Goal: Check status: Check status

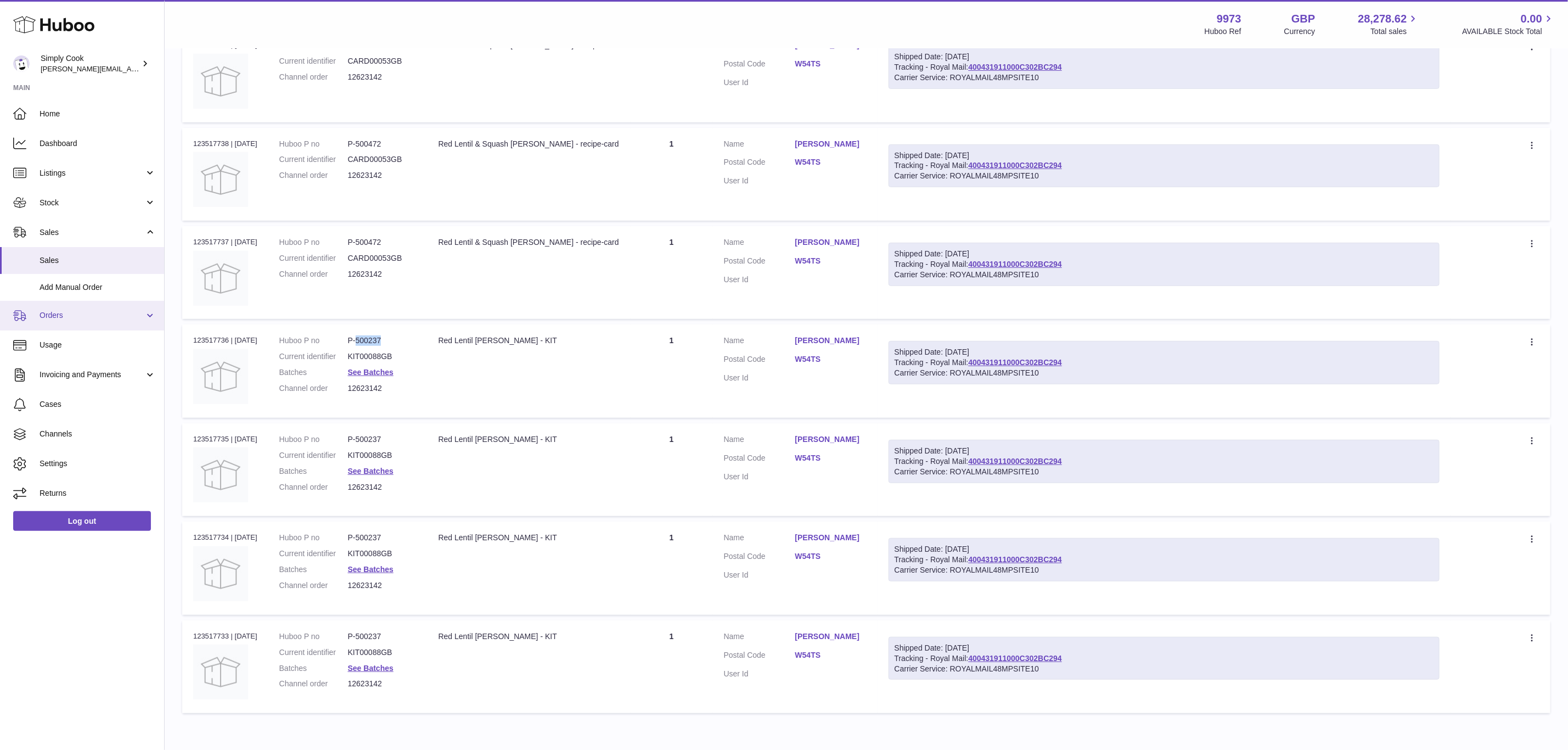
click at [64, 322] on link "Orders" at bounding box center [82, 315] width 164 height 29
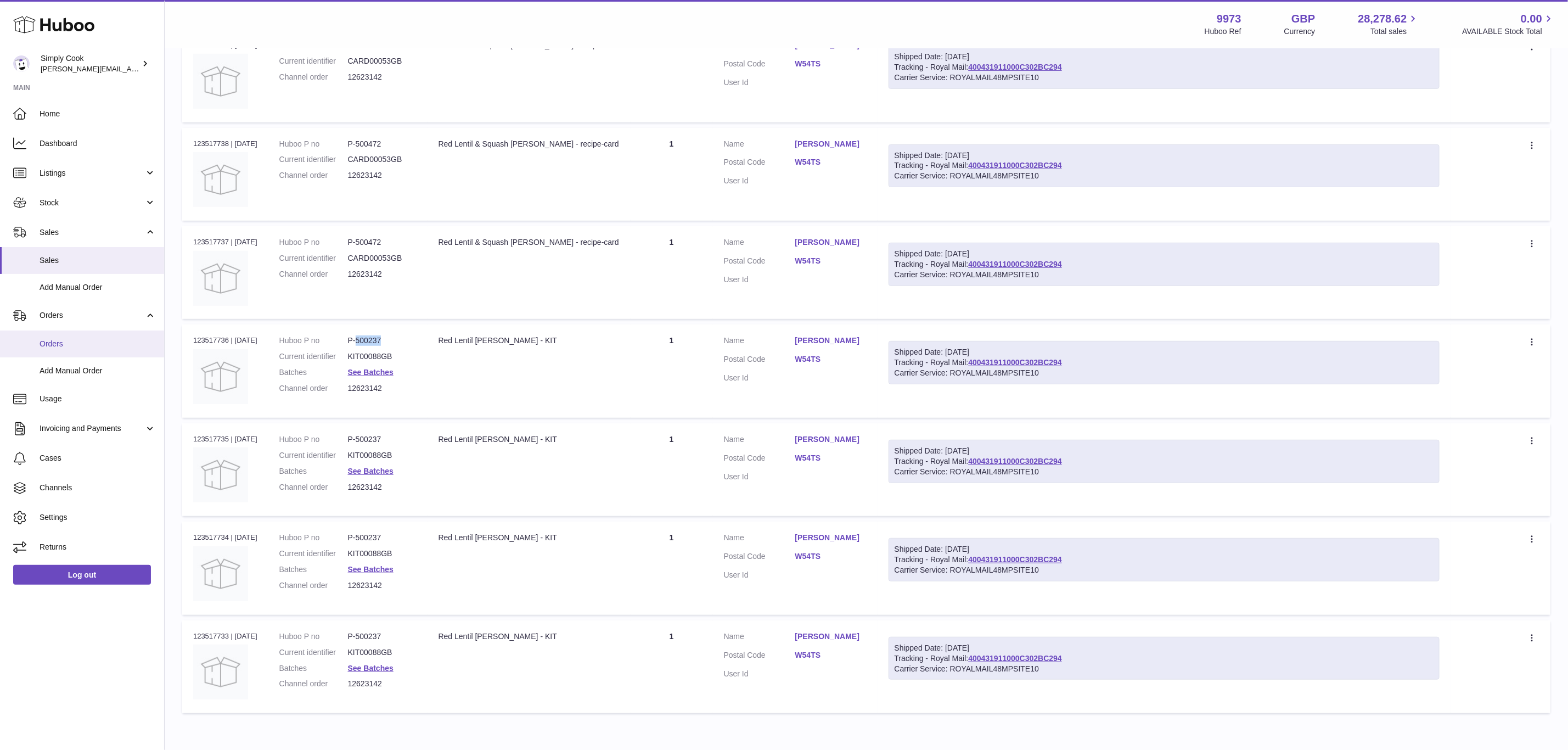
click at [68, 343] on span "Orders" at bounding box center [98, 344] width 117 height 10
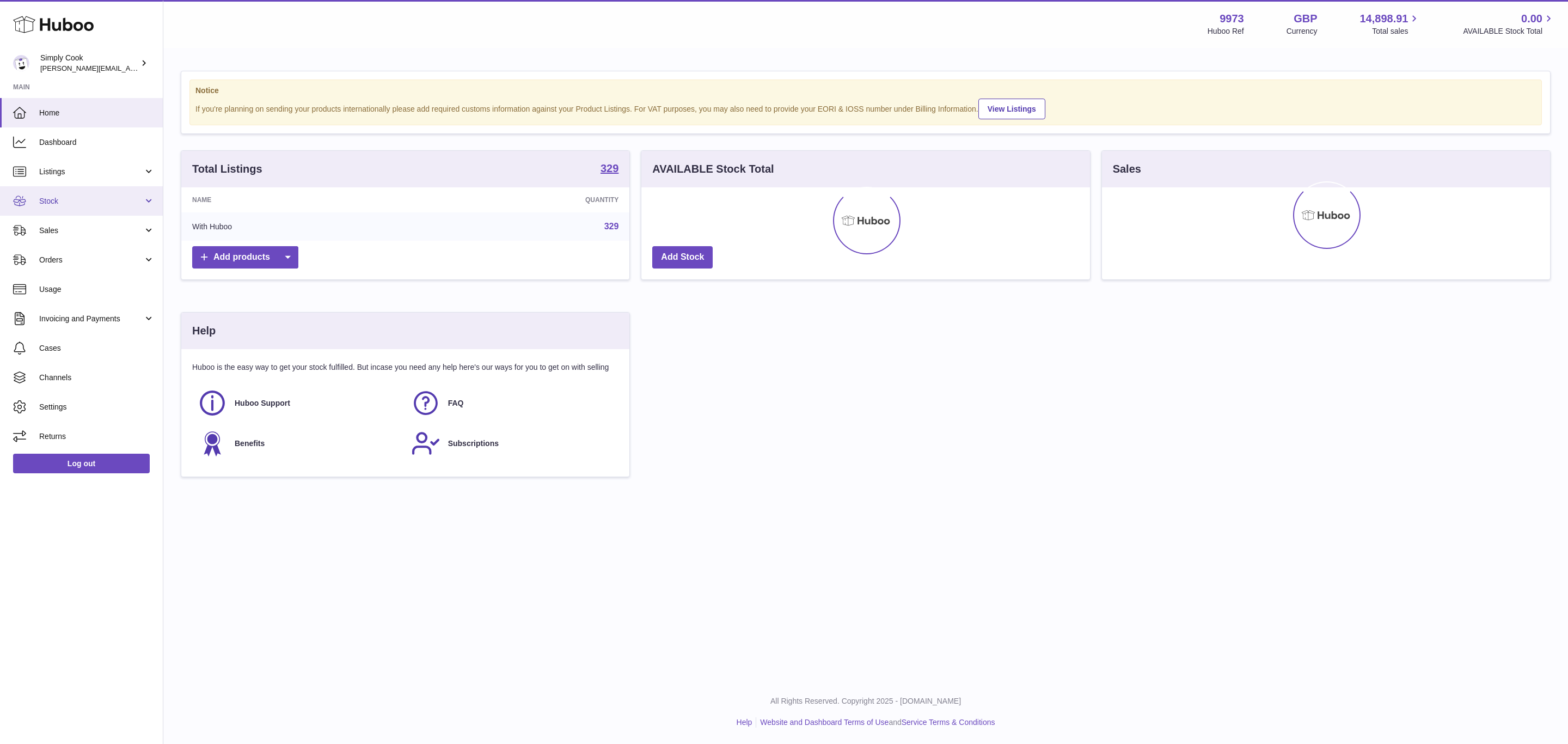
click at [69, 196] on span "Stock" at bounding box center [91, 201] width 104 height 10
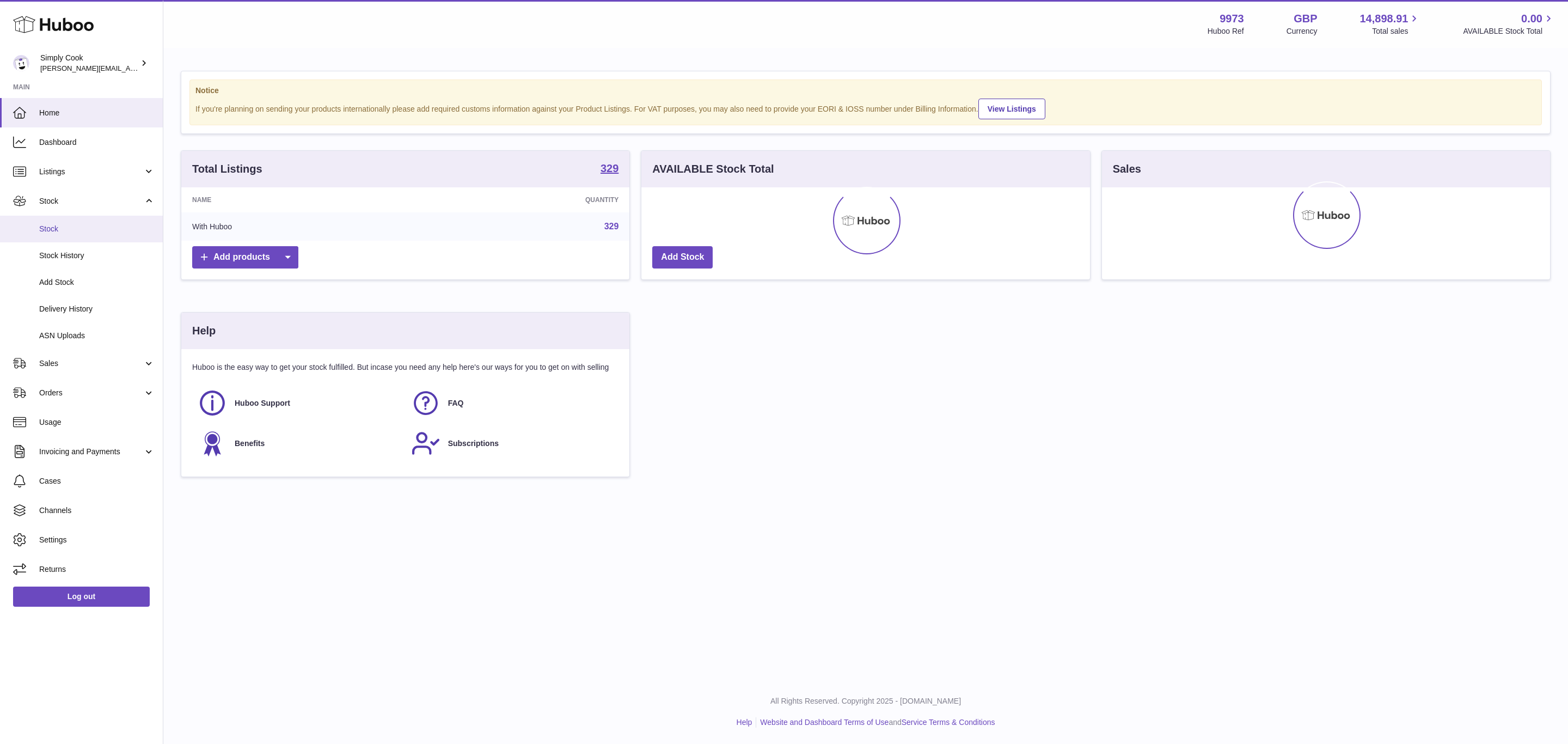
click at [52, 233] on span "Stock" at bounding box center [97, 229] width 116 height 10
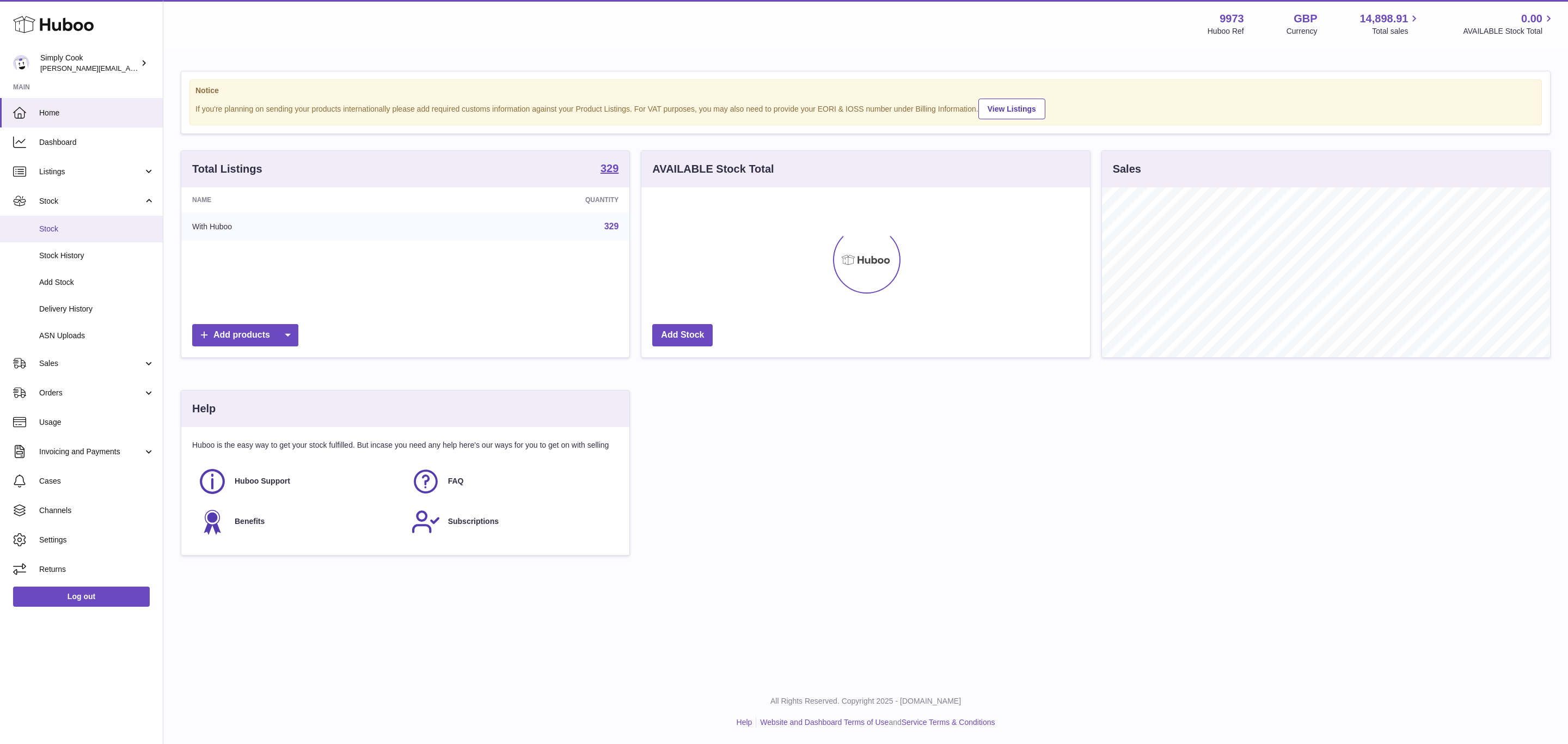
scroll to position [170, 447]
click at [52, 233] on span "Stock" at bounding box center [97, 229] width 116 height 10
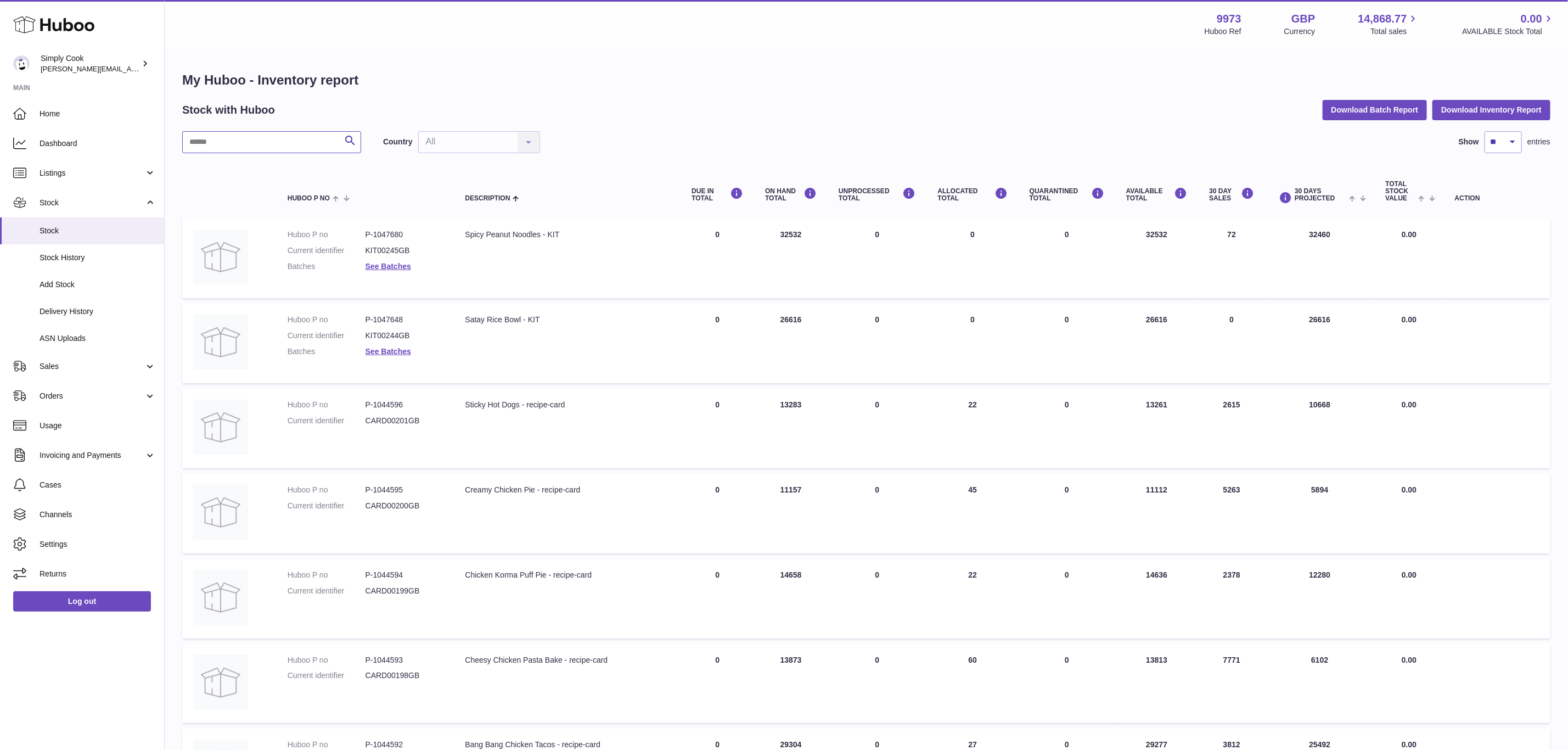
drag, startPoint x: 246, startPoint y: 145, endPoint x: 250, endPoint y: 141, distance: 5.7
click at [246, 145] on input "text" at bounding box center [272, 142] width 179 height 22
type input "******"
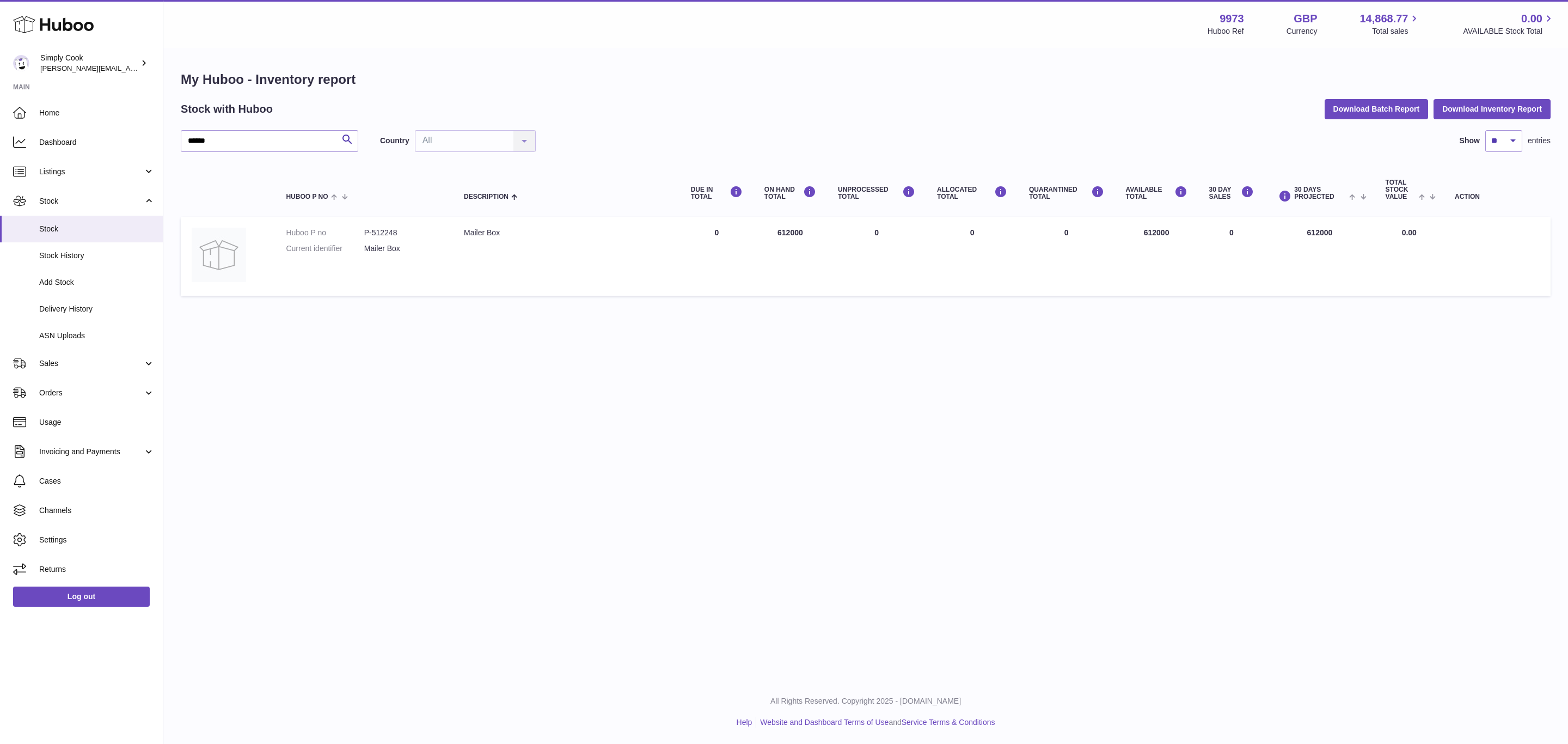
click at [784, 231] on td "ON HAND Total 612000" at bounding box center [790, 256] width 74 height 79
copy td "612000"
click at [565, 315] on div "My Huboo - Inventory report Stock with Huboo Download Batch Report Download Inv…" at bounding box center [866, 186] width 1405 height 274
